Goal: Information Seeking & Learning: Learn about a topic

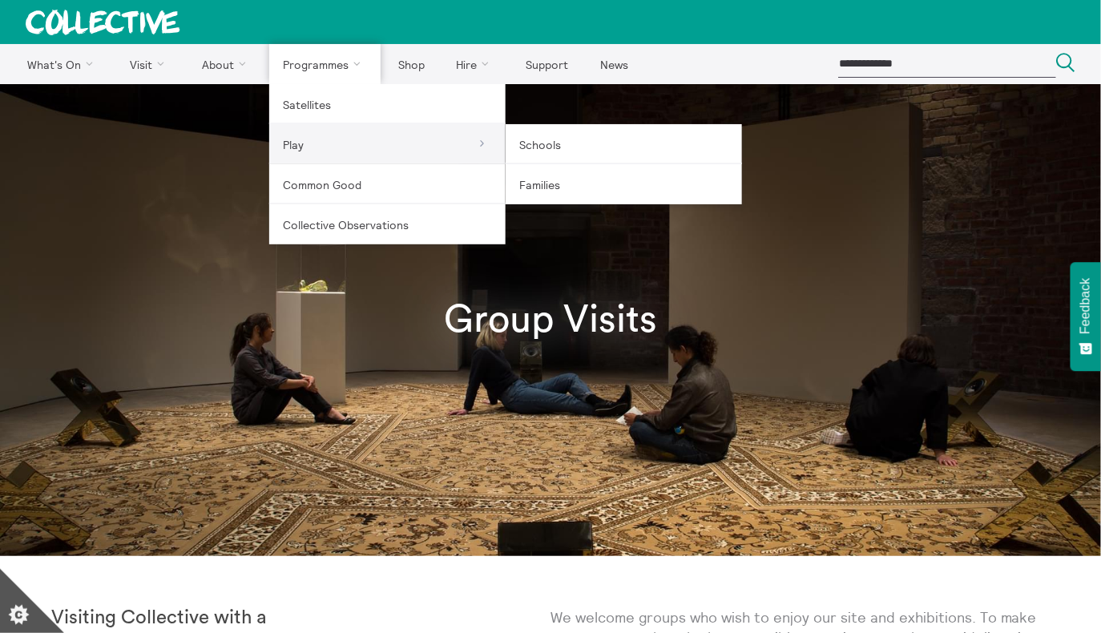
click at [342, 143] on link "Play" at bounding box center [387, 144] width 236 height 40
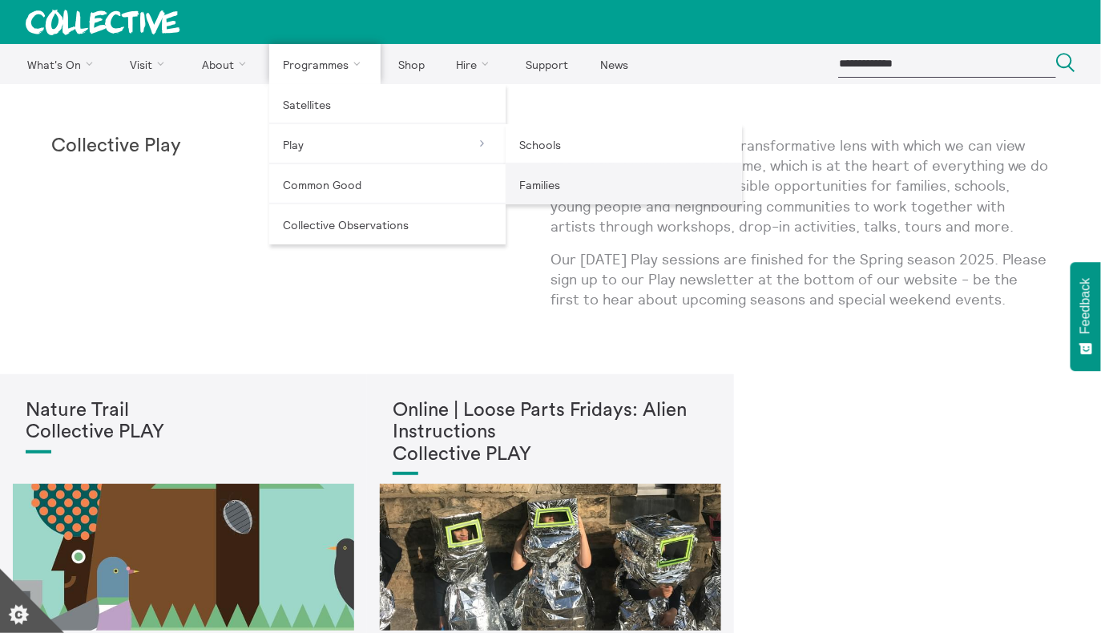
click at [525, 173] on link "Families" at bounding box center [623, 184] width 236 height 40
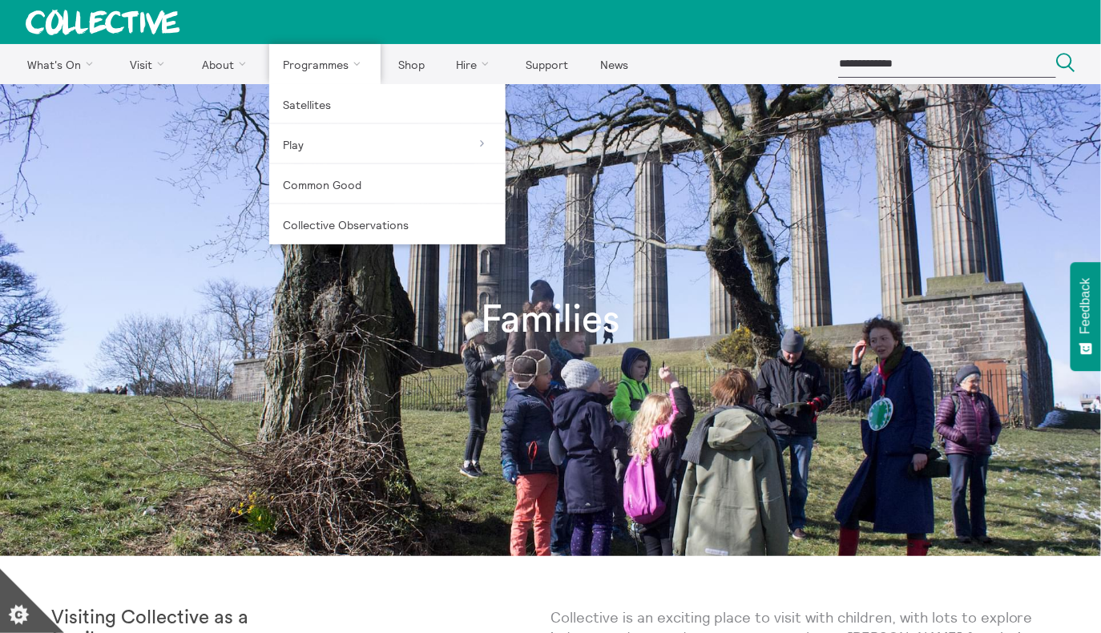
click at [319, 70] on link "Programmes" at bounding box center [325, 64] width 112 height 40
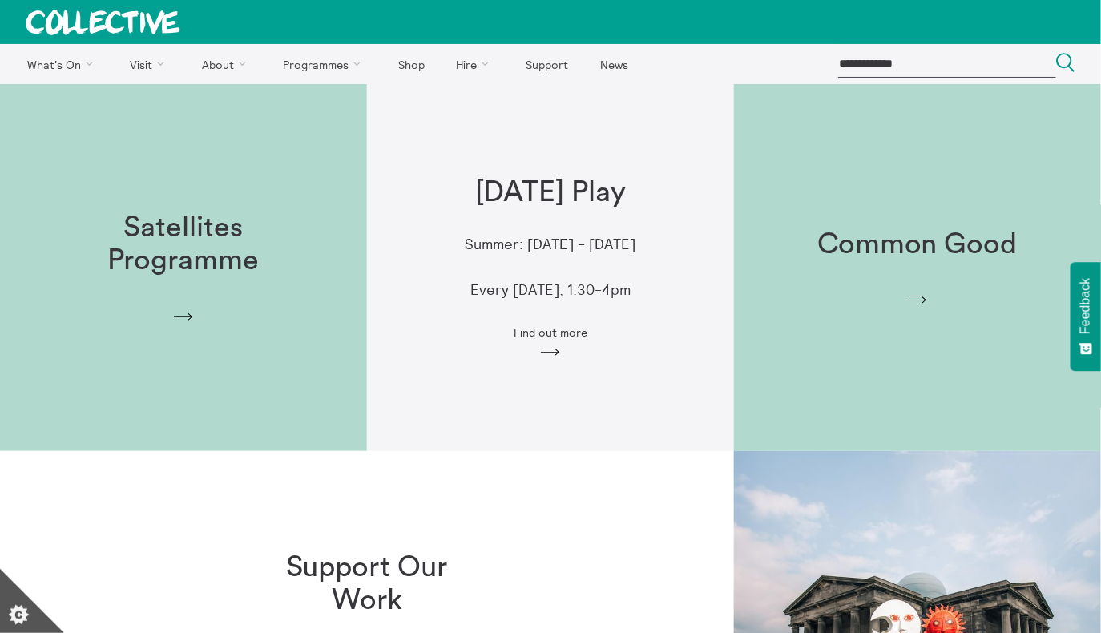
click at [565, 320] on div "Friday Play Summer: 19 April - 21 Jun 2024 Every Friday, 1:30-4pm Find out more…" at bounding box center [550, 268] width 367 height 234
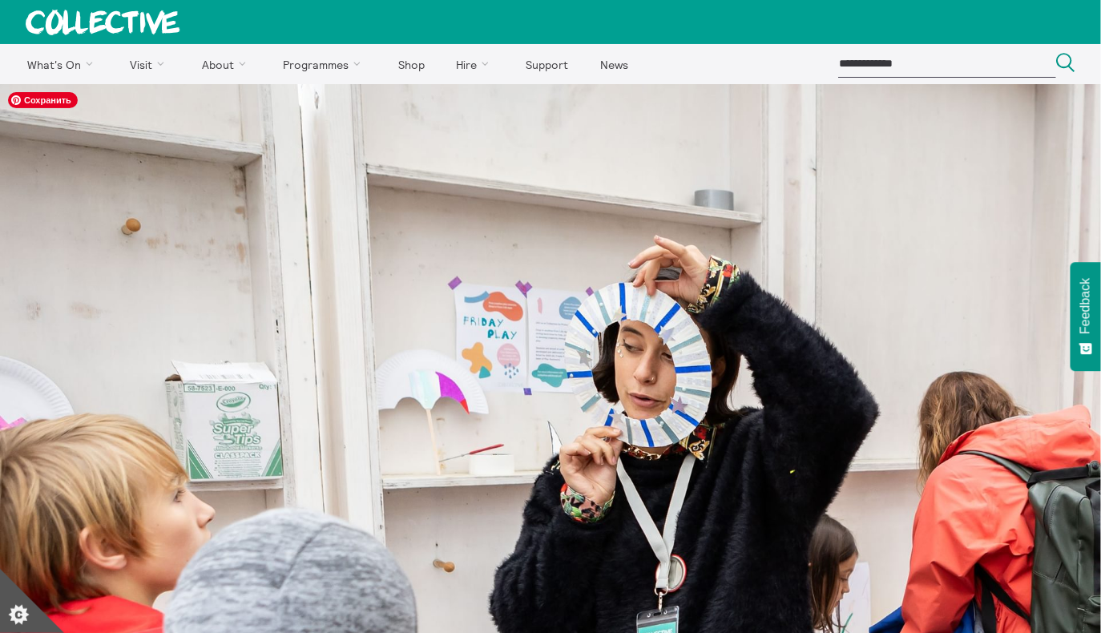
scroll to position [60, 0]
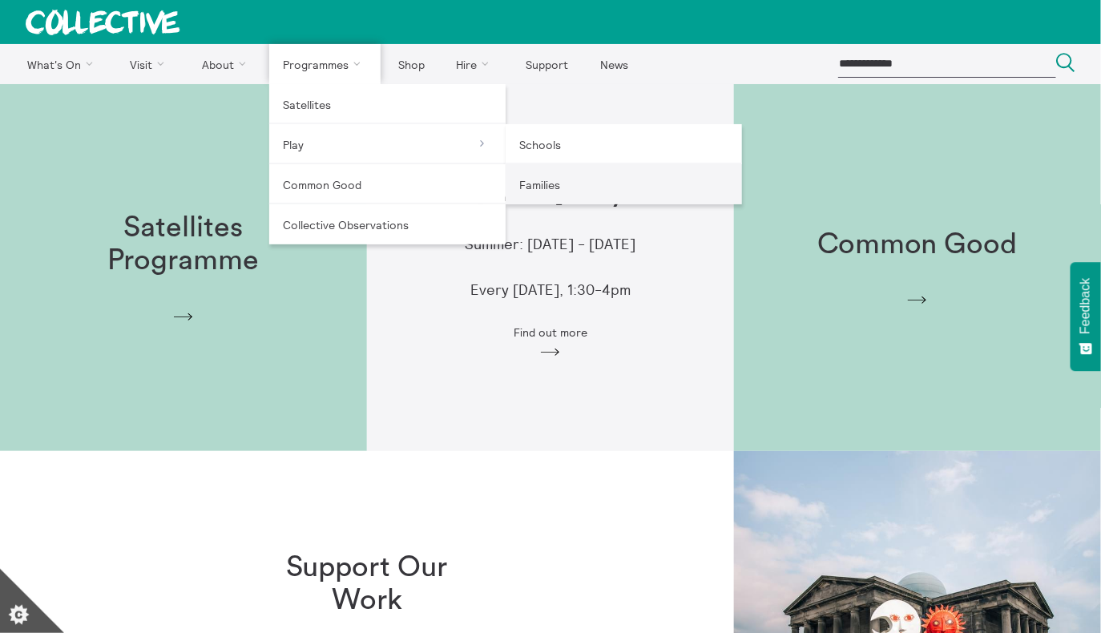
click at [574, 187] on link "Families" at bounding box center [623, 184] width 236 height 40
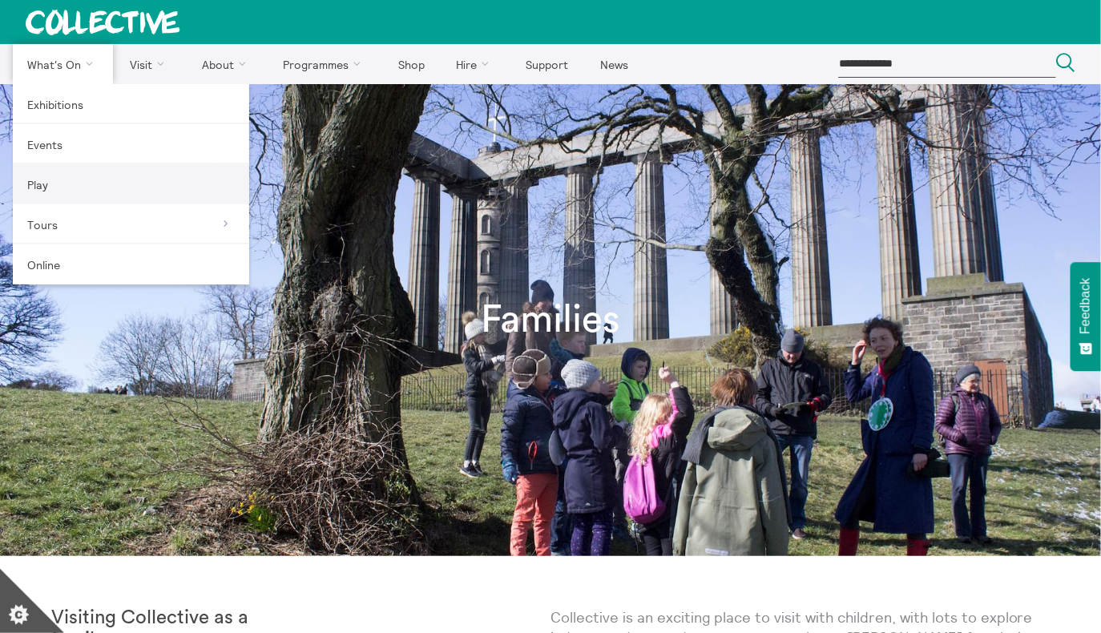
click at [82, 186] on link "Play" at bounding box center [131, 184] width 236 height 40
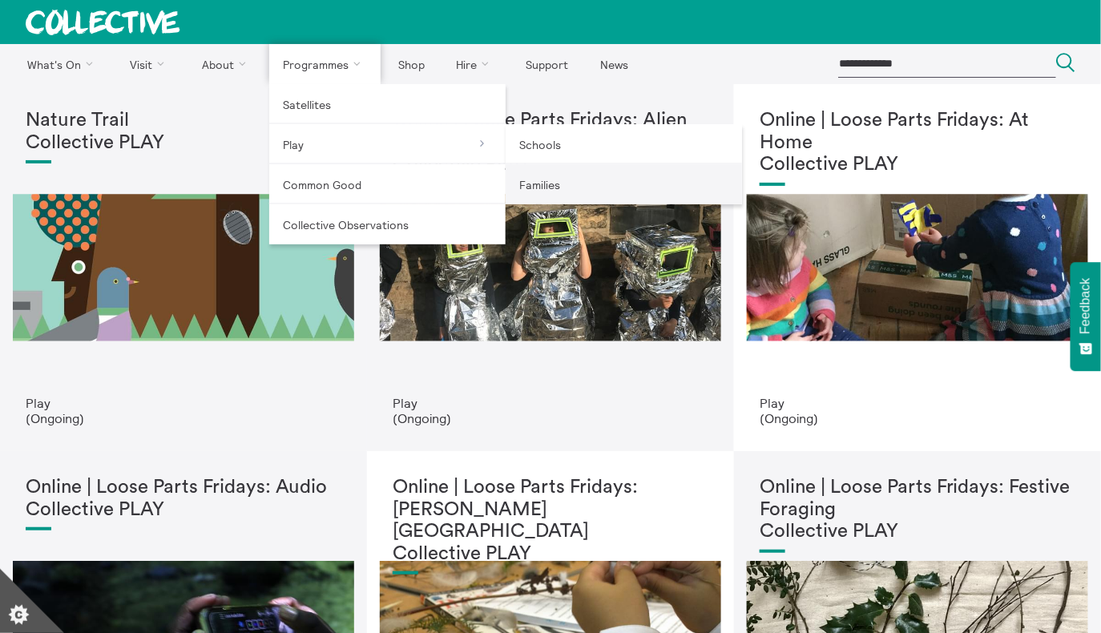
click at [561, 191] on link "Families" at bounding box center [623, 184] width 236 height 40
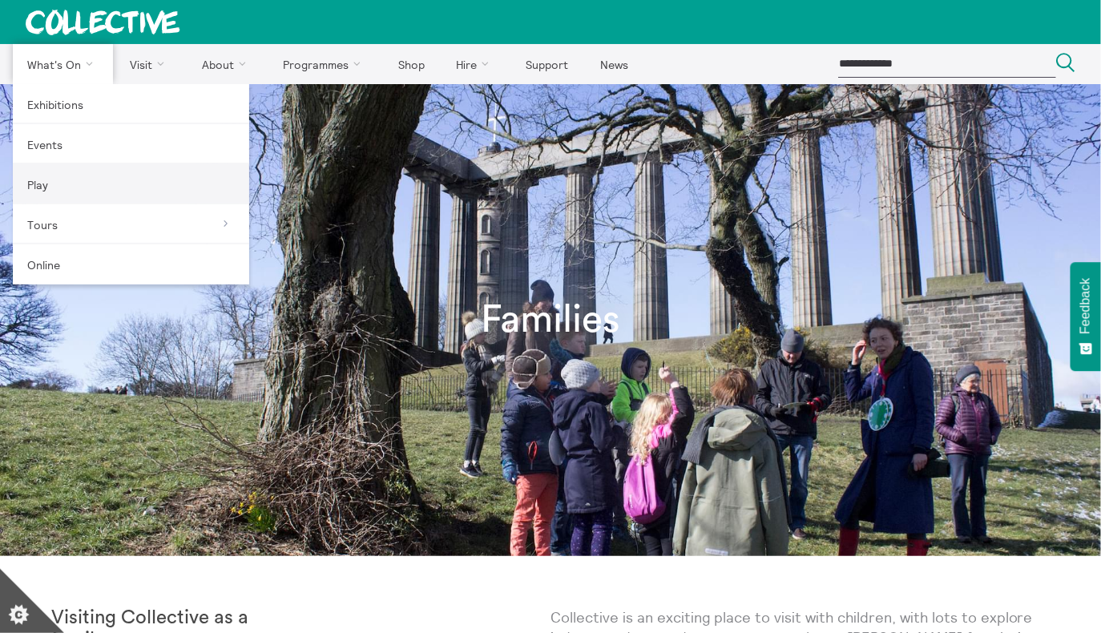
click at [89, 186] on link "Play" at bounding box center [131, 184] width 236 height 40
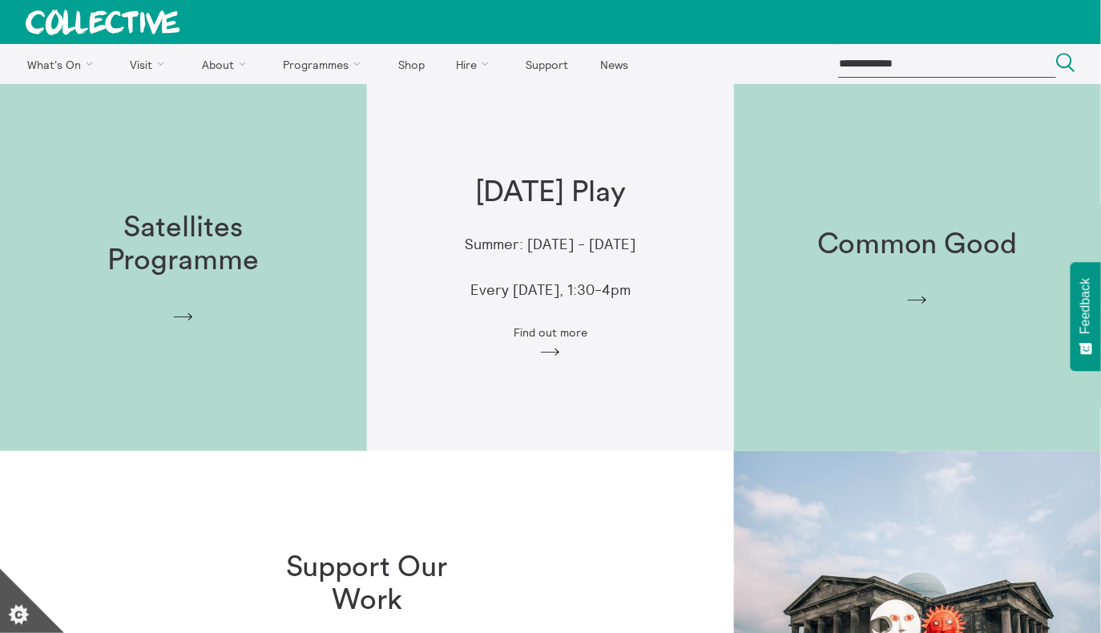
click at [502, 330] on div "Friday Play Summer: 19 April - 21 Jun 2024 Every Friday, 1:30-4pm Find out more…" at bounding box center [550, 268] width 367 height 234
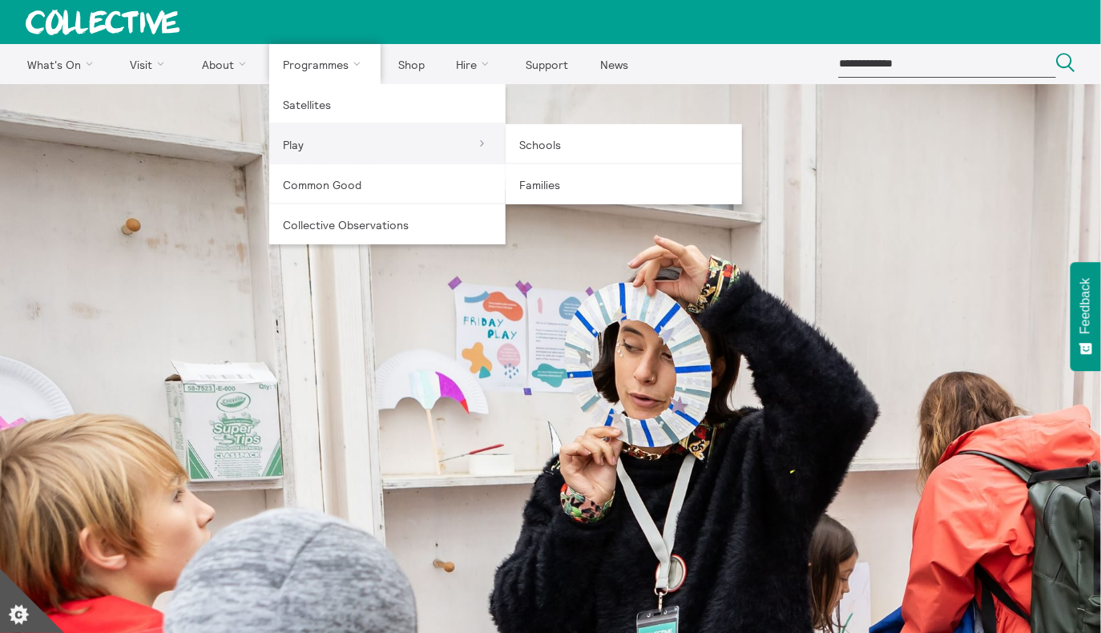
click at [453, 136] on link "Play" at bounding box center [387, 144] width 236 height 40
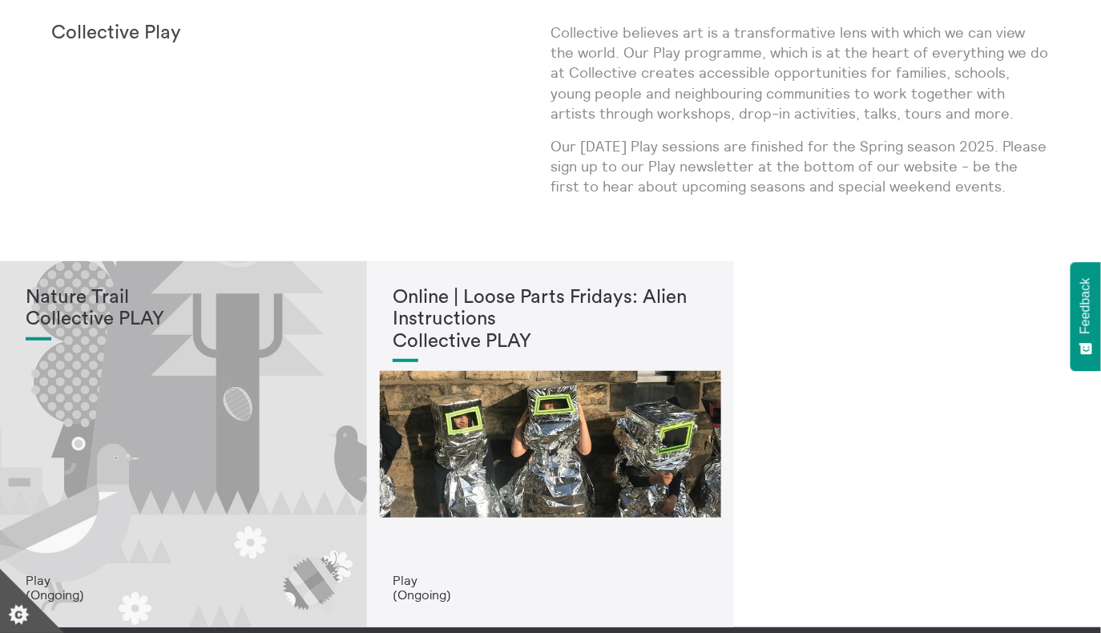
scroll to position [118, 0]
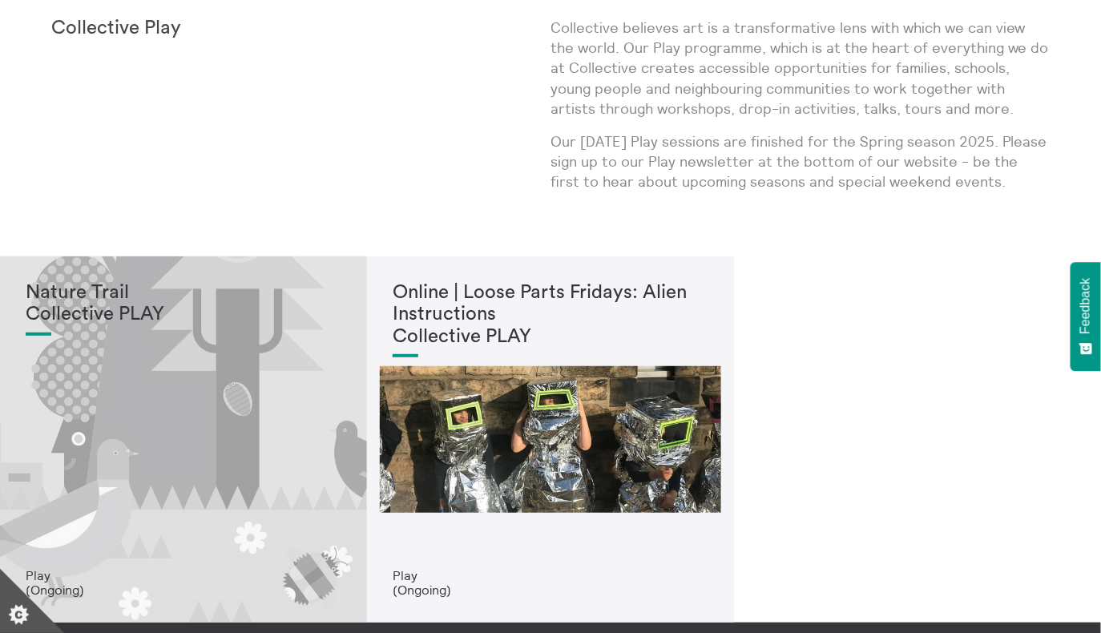
click at [244, 342] on div "Nature Trail Collective PLAY" at bounding box center [184, 425] width 316 height 286
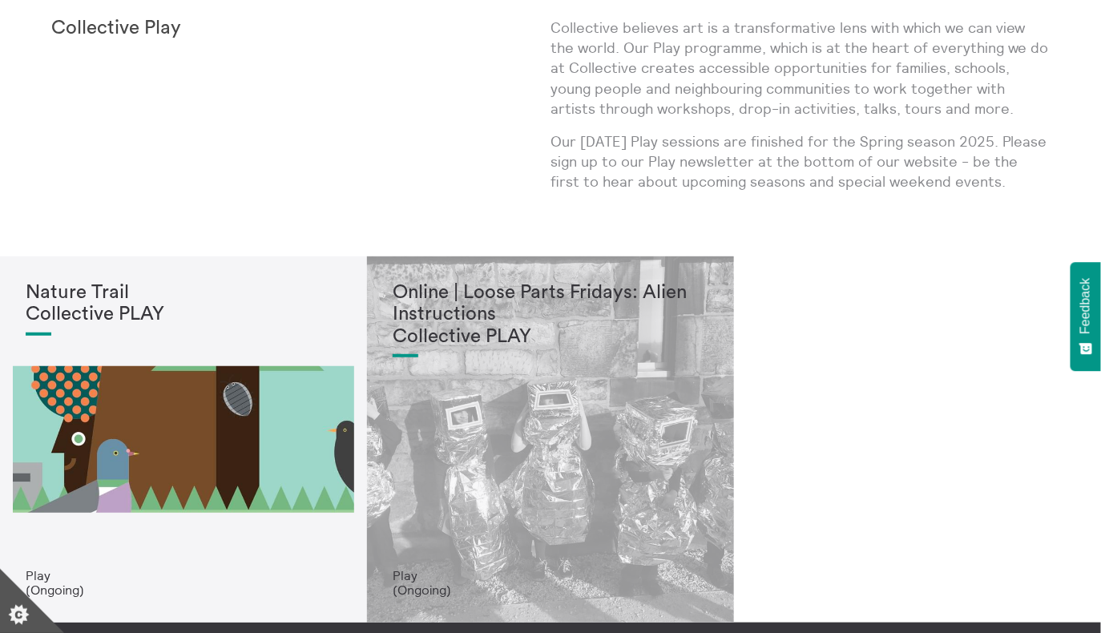
scroll to position [118, 0]
click at [474, 419] on div "Online | Loose Parts Fridays: Alien Instructions Collective PLAY" at bounding box center [551, 425] width 316 height 286
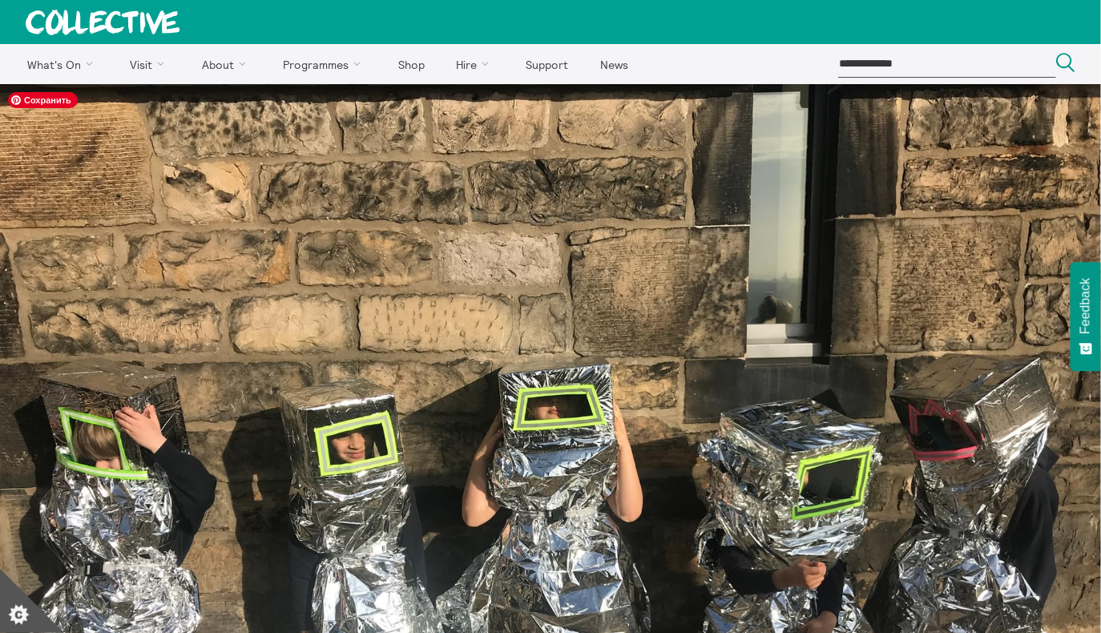
scroll to position [8, 0]
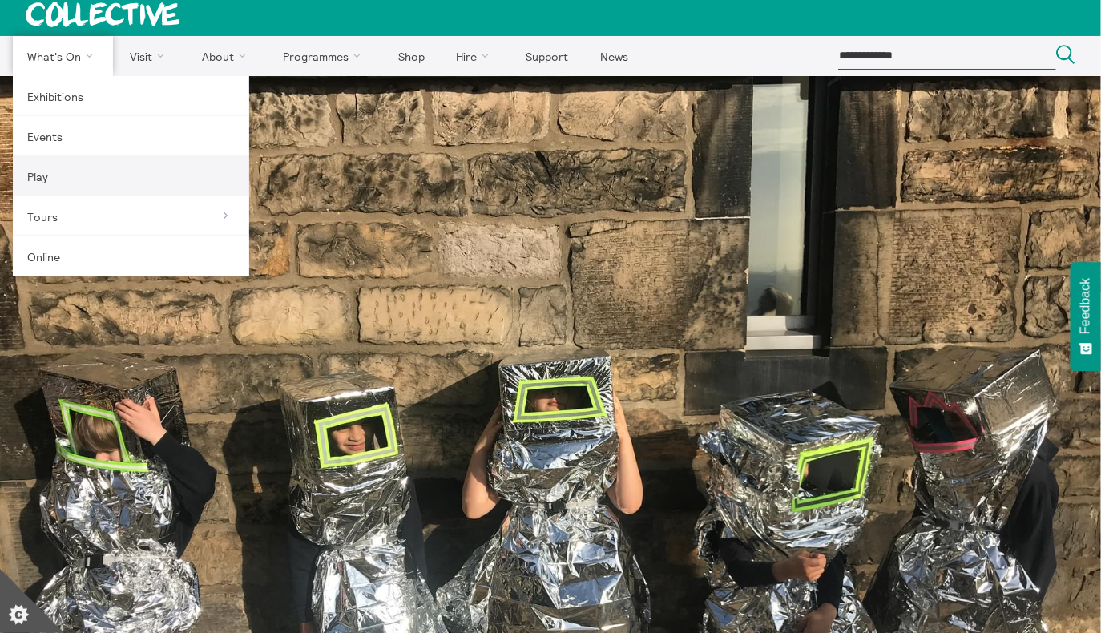
click at [72, 182] on link "Play" at bounding box center [131, 176] width 236 height 40
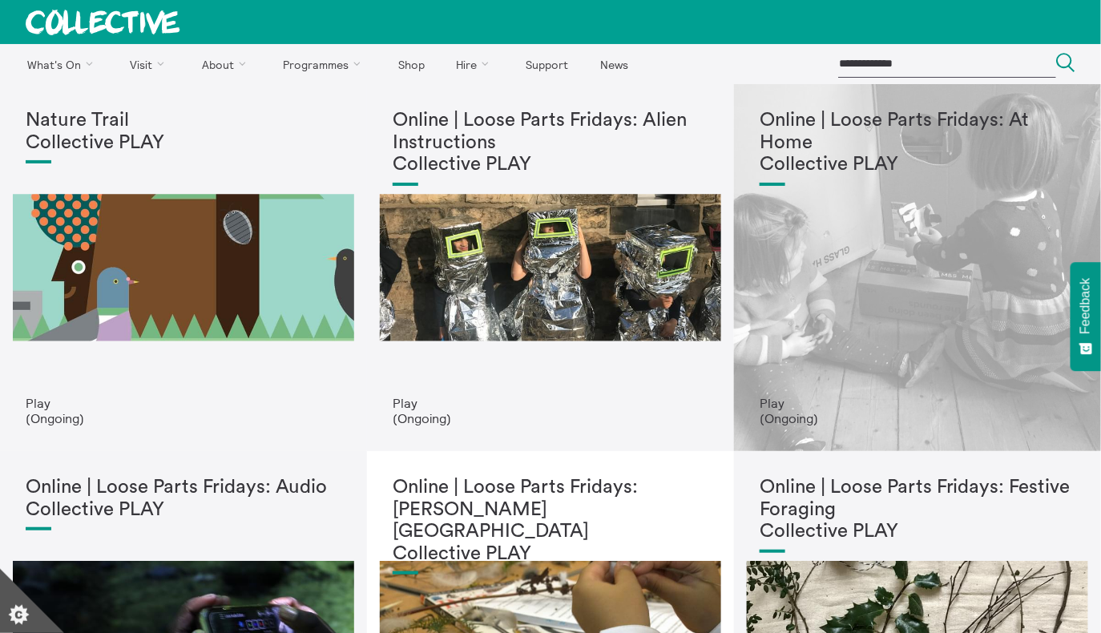
click at [820, 201] on div "Online | Loose Parts Fridays: At Home Collective PLAY" at bounding box center [917, 253] width 316 height 286
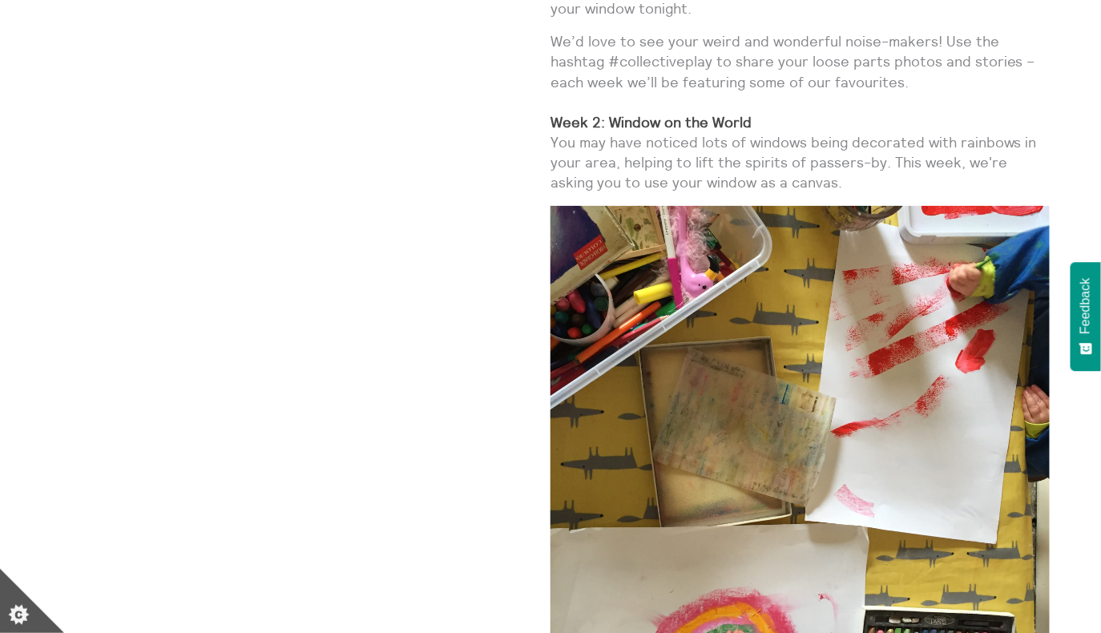
scroll to position [2047, 0]
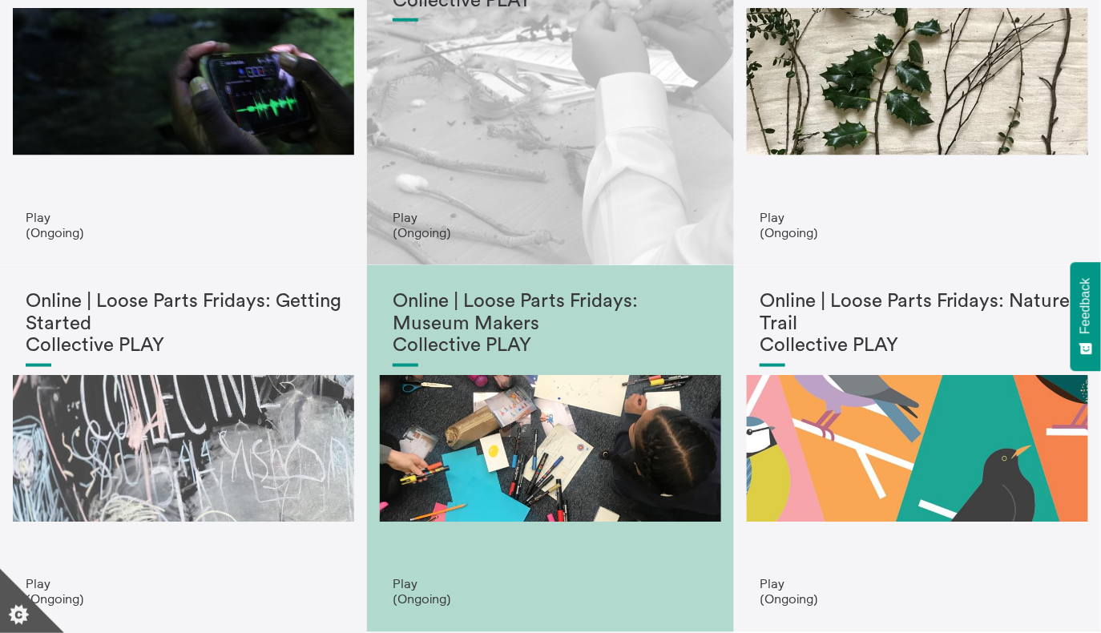
scroll to position [573, 0]
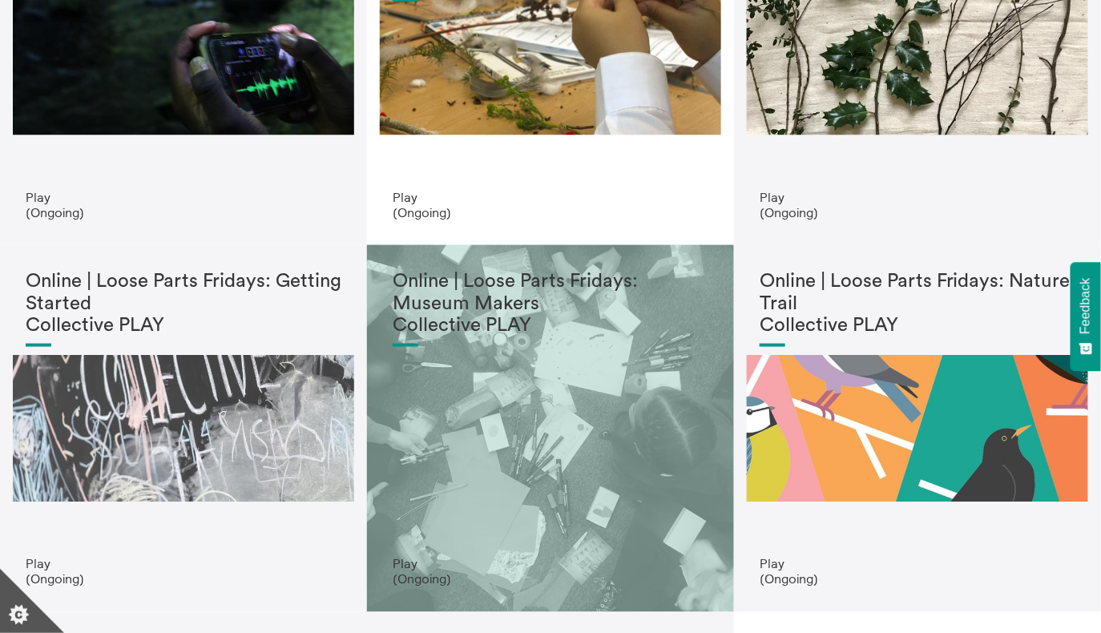
click at [450, 319] on h1 "Online | Loose Parts Fridays: Museum Makers Collective PLAY" at bounding box center [551, 304] width 316 height 66
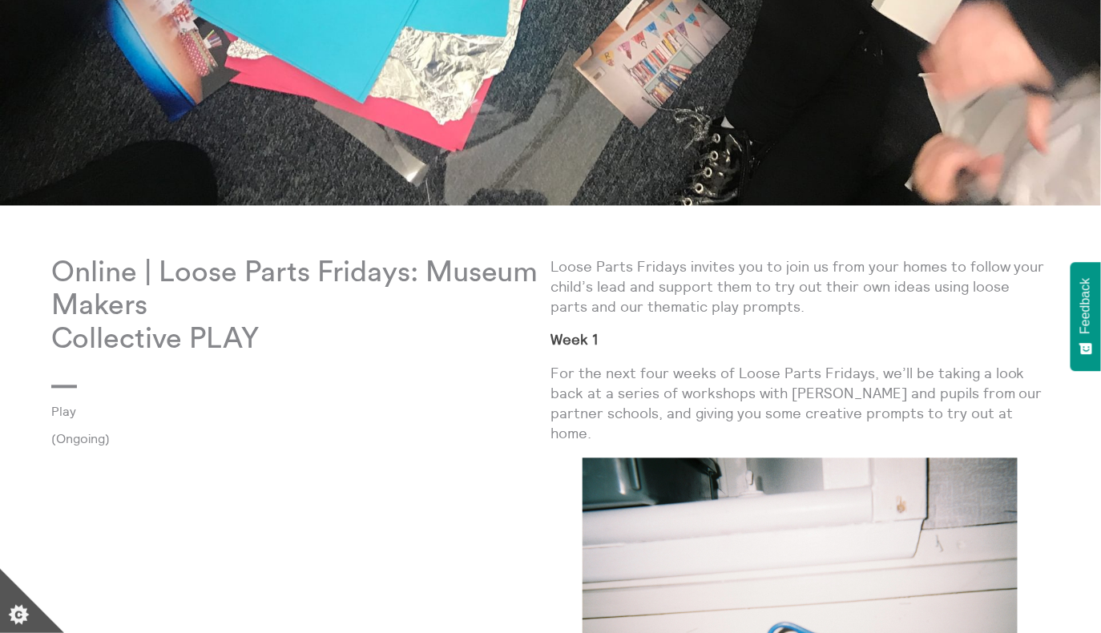
scroll to position [988, 0]
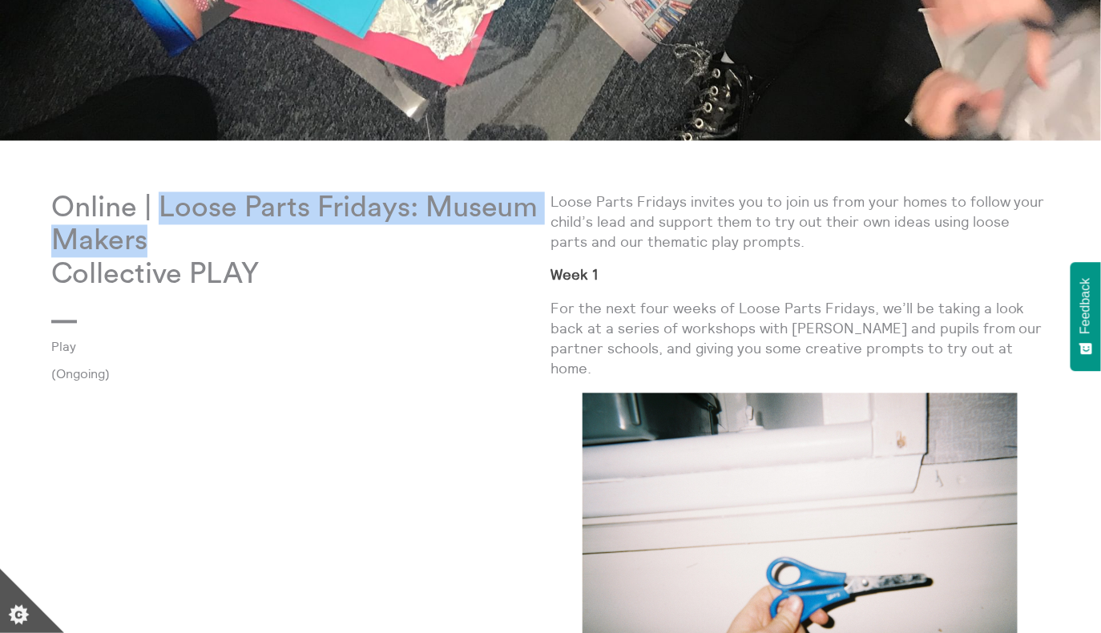
drag, startPoint x: 166, startPoint y: 211, endPoint x: 212, endPoint y: 240, distance: 54.3
click at [212, 240] on p "Online | Loose Parts Fridays: Museum Makers Collective PLAY" at bounding box center [300, 241] width 499 height 99
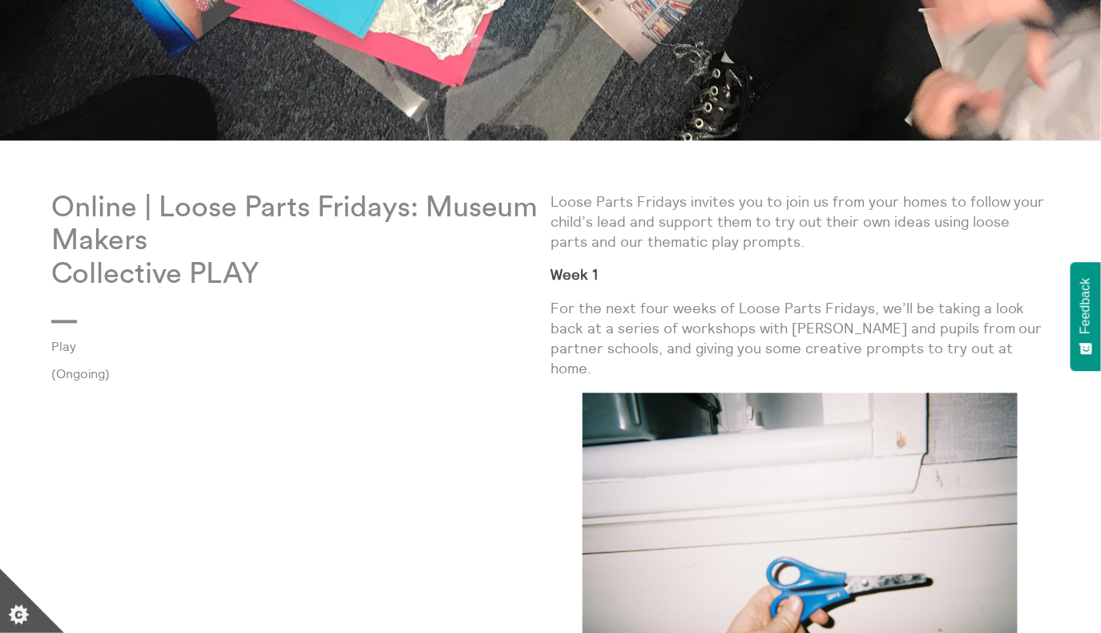
click at [227, 227] on p "Online | Loose Parts Fridays: Museum Makers Collective PLAY" at bounding box center [300, 241] width 499 height 99
drag, startPoint x: 155, startPoint y: 210, endPoint x: 308, endPoint y: 208, distance: 153.0
click at [309, 209] on p "Online | Loose Parts Fridays: Museum Makers Collective PLAY" at bounding box center [300, 241] width 499 height 99
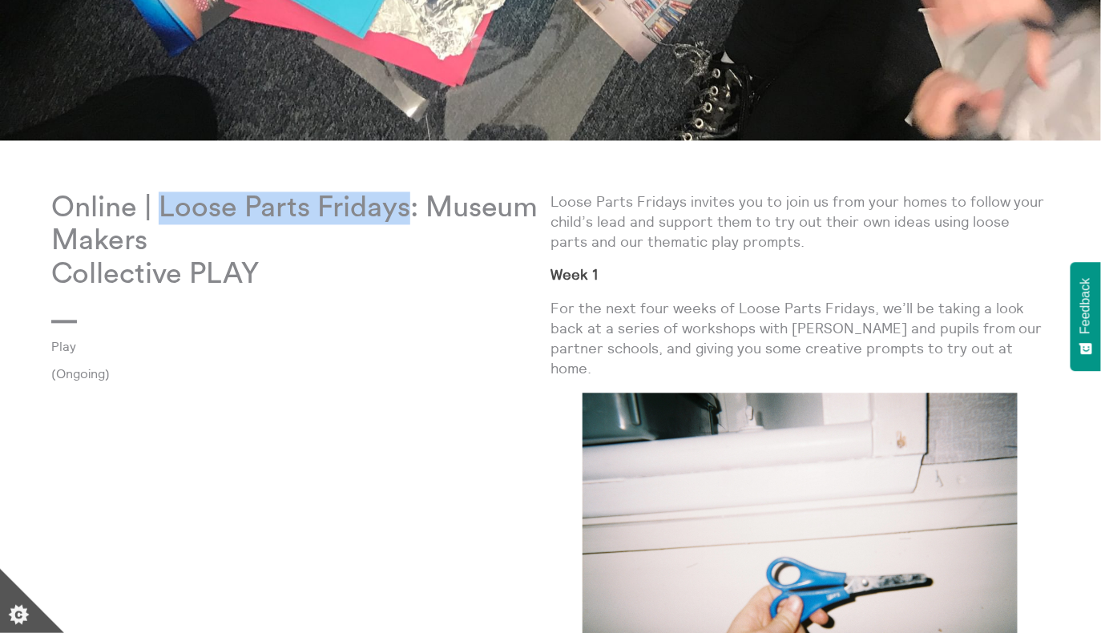
drag, startPoint x: 407, startPoint y: 211, endPoint x: 158, endPoint y: 210, distance: 249.1
click at [158, 210] on p "Online | Loose Parts Fridays: Museum Makers Collective PLAY" at bounding box center [300, 241] width 499 height 99
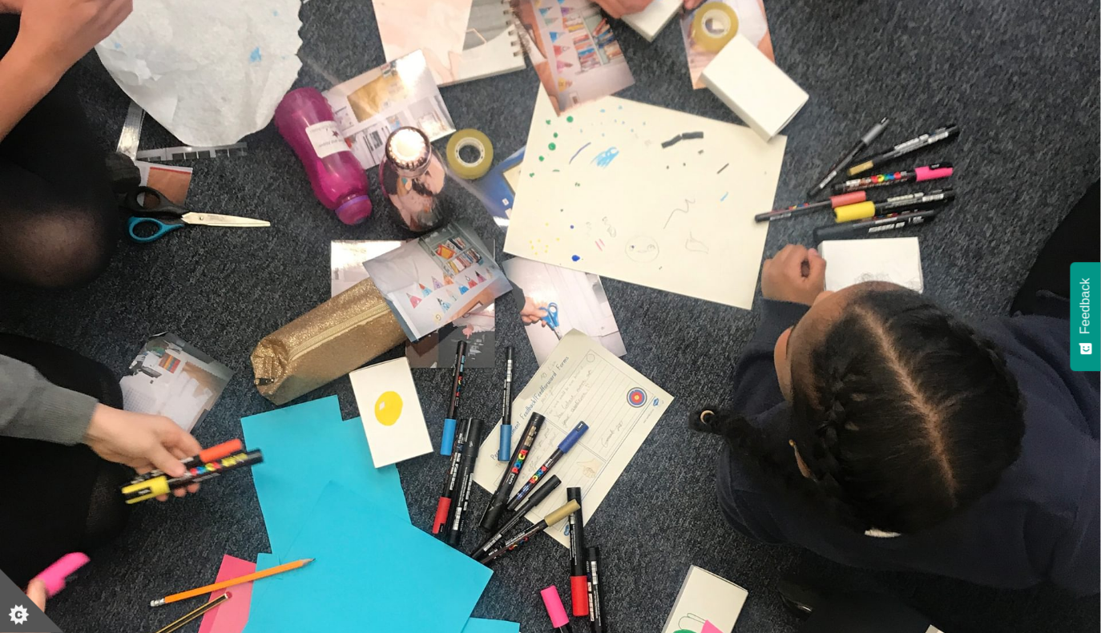
scroll to position [53, 0]
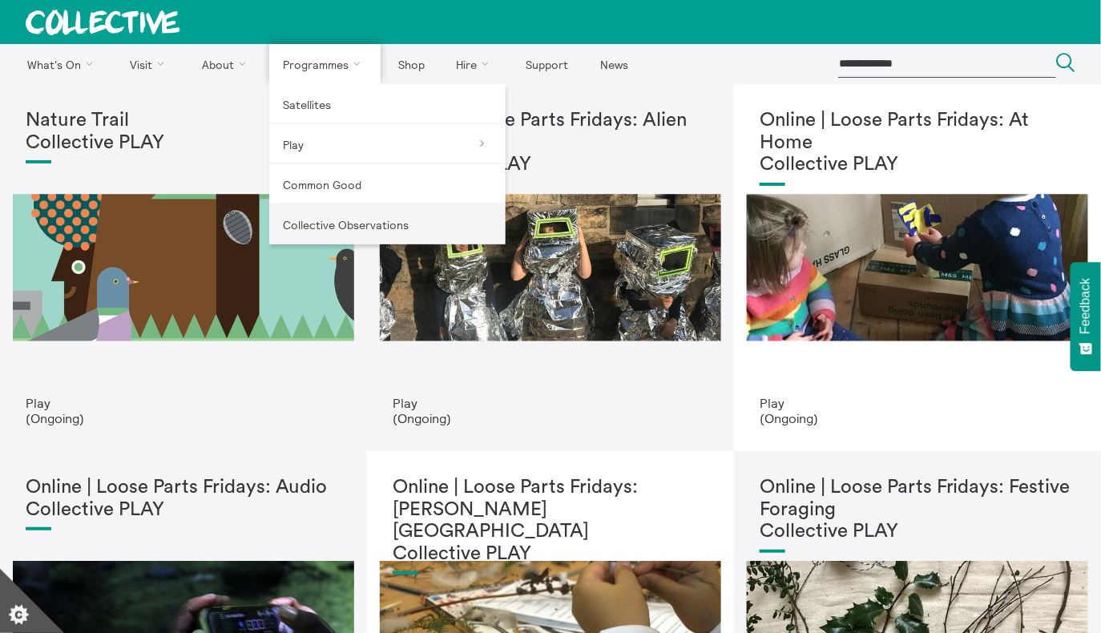
click at [324, 217] on link "Collective Observations" at bounding box center [387, 224] width 236 height 40
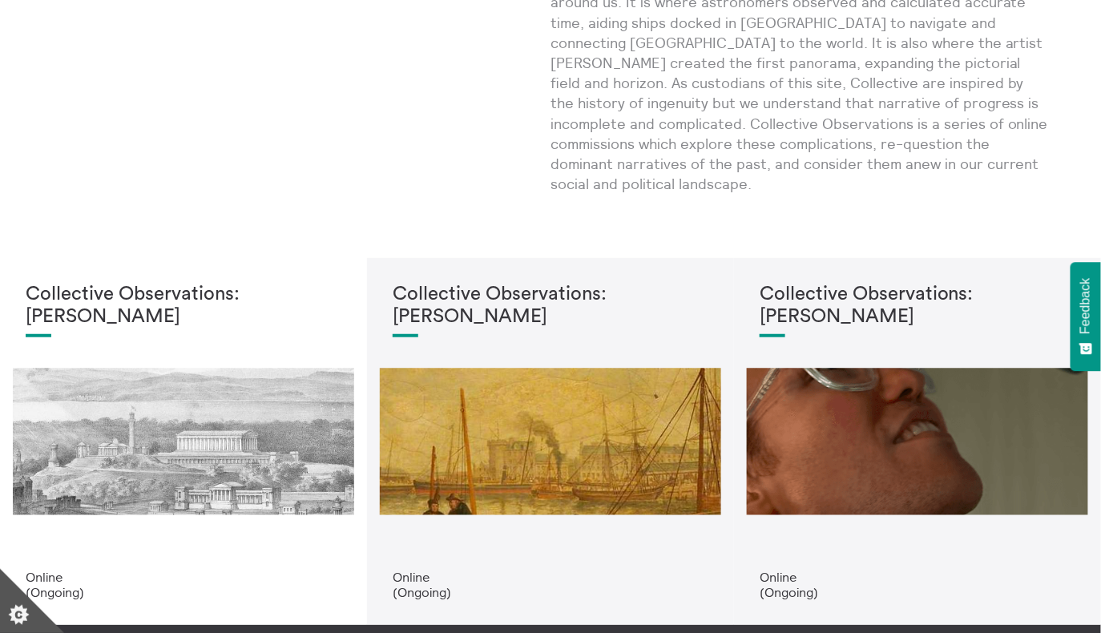
scroll to position [185, 0]
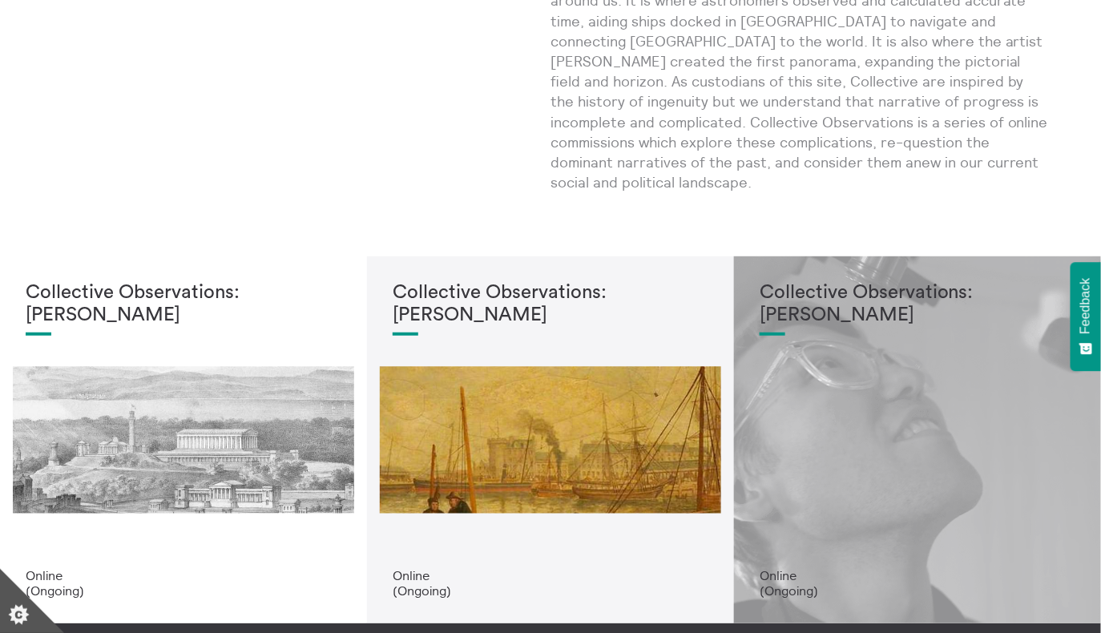
click at [817, 282] on h1 "Collective Observations: [PERSON_NAME]" at bounding box center [917, 304] width 316 height 44
